Goal: Transaction & Acquisition: Book appointment/travel/reservation

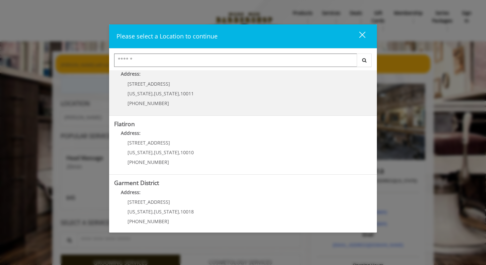
scroll to position [133, 0]
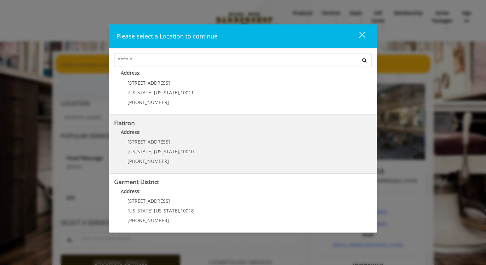
click at [227, 150] on "Flatiron Address: 10 E 23rd St New York , New York , 10010 (917) 475-1765" at bounding box center [243, 144] width 258 height 49
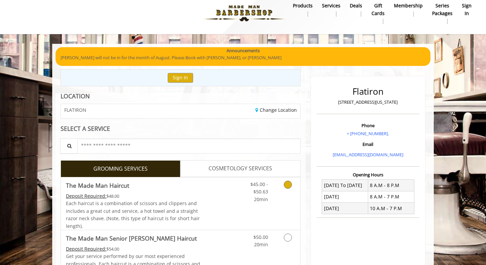
scroll to position [7, 0]
click at [180, 77] on button "Sign In" at bounding box center [180, 78] width 25 height 10
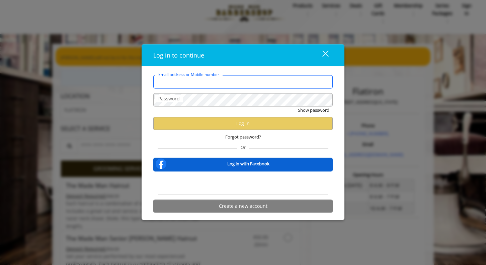
type input "**********"
click at [251, 139] on span "Forgot password?" at bounding box center [243, 136] width 36 height 7
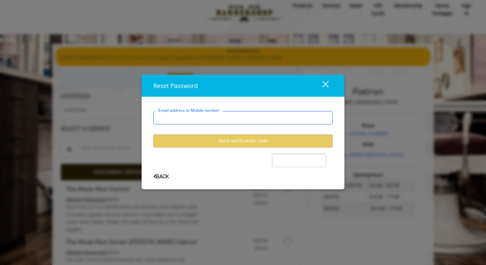
type input "**********"
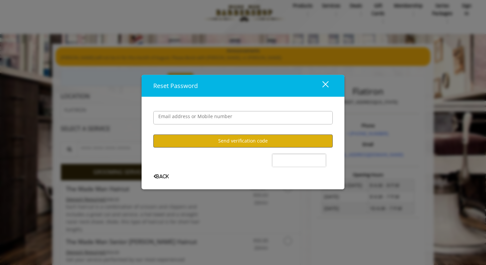
click at [227, 141] on button "Send verification code" at bounding box center [242, 141] width 179 height 13
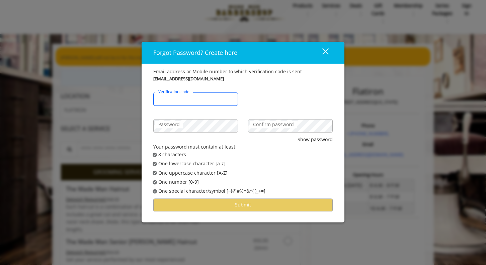
click at [212, 101] on input "Verification code" at bounding box center [195, 98] width 85 height 13
paste input "******"
type input "******"
click at [260, 124] on label "Confirm password" at bounding box center [274, 124] width 48 height 7
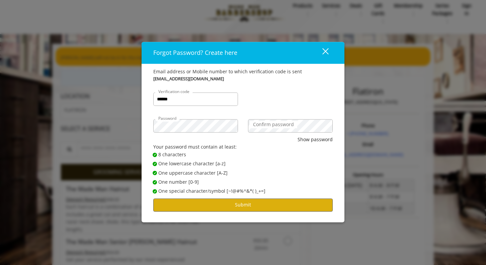
click at [237, 202] on button "Submit" at bounding box center [242, 205] width 179 height 13
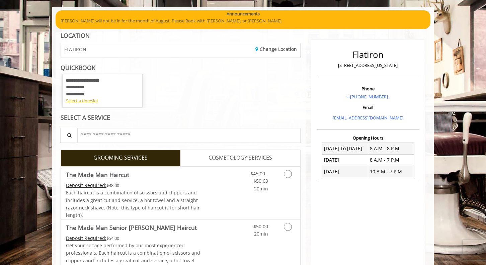
scroll to position [44, 0]
click at [93, 101] on div "Select a timeslot" at bounding box center [102, 100] width 73 height 7
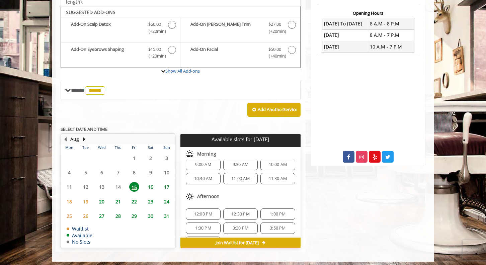
scroll to position [0, 0]
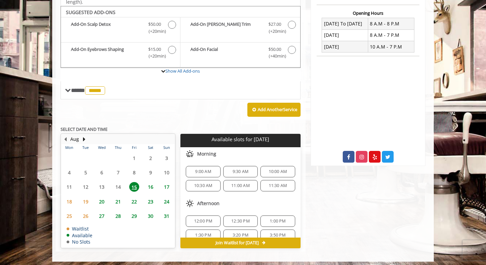
click at [246, 183] on span "11:00 AM" at bounding box center [240, 185] width 18 height 5
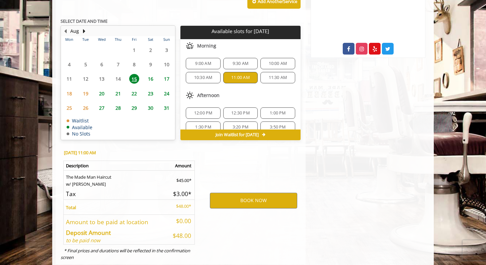
scroll to position [288, 0]
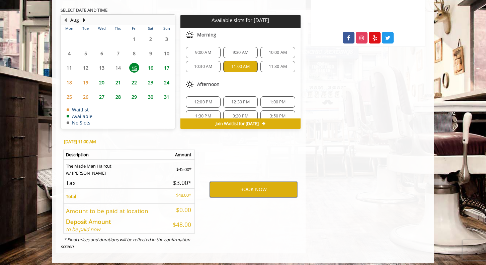
click at [254, 182] on button "BOOK NOW" at bounding box center [253, 189] width 87 height 15
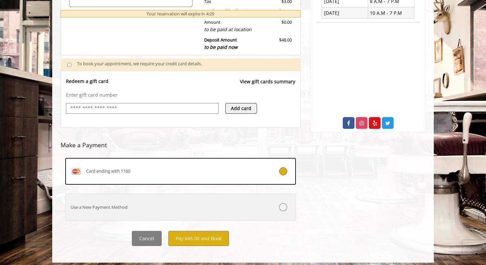
scroll to position [203, 0]
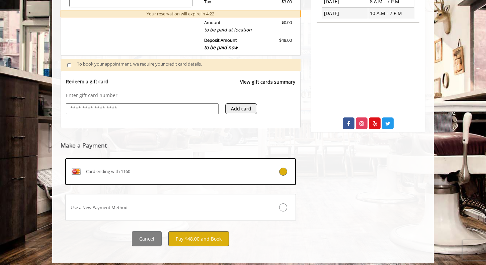
click at [209, 235] on button "Pay $48.00 and Book" at bounding box center [198, 238] width 61 height 15
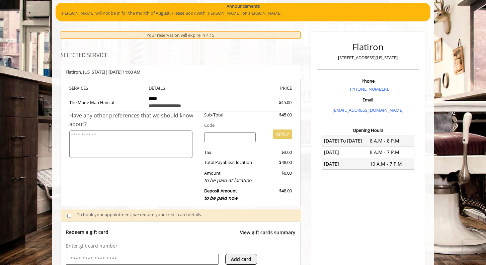
scroll to position [52, 0]
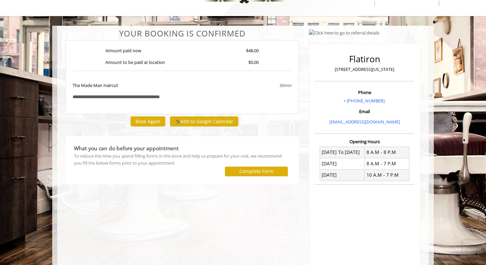
scroll to position [30, 0]
